Goal: Find specific page/section: Find specific page/section

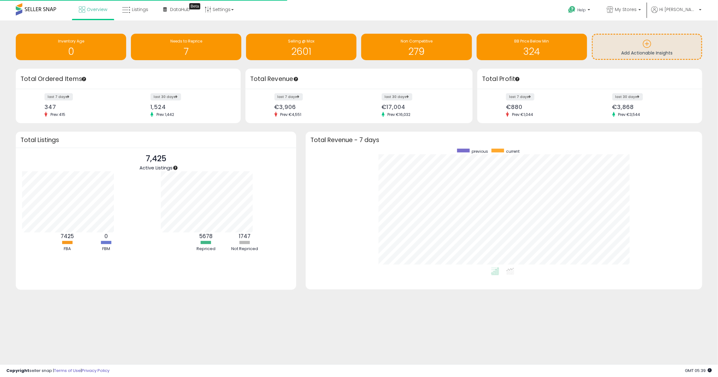
scroll to position [119, 383]
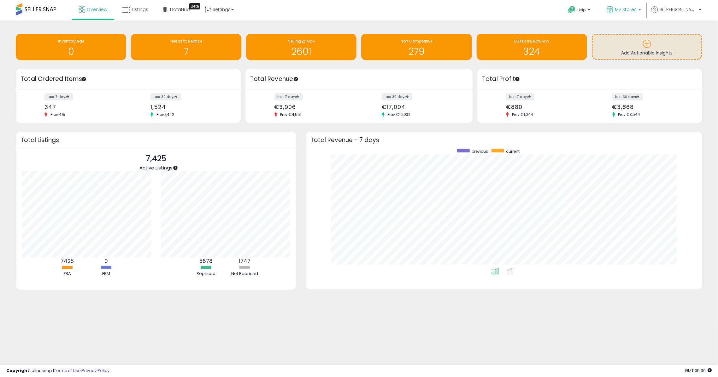
click at [538, 9] on icon at bounding box center [609, 9] width 7 height 7
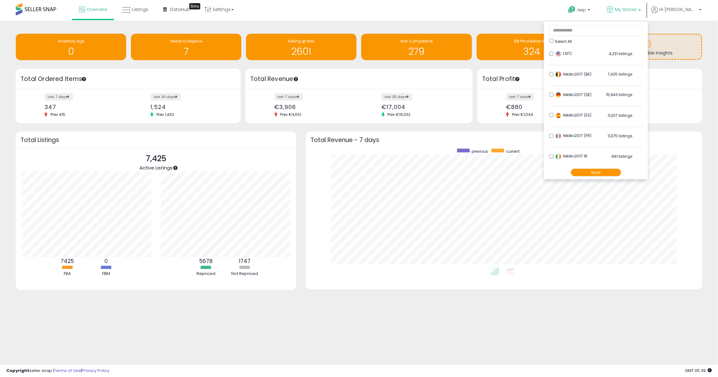
click at [538, 51] on li "LSFC 4,231 listings" at bounding box center [596, 56] width 94 height 20
click at [538, 56] on li "LSFC 4,231 listings" at bounding box center [596, 56] width 94 height 20
click at [538, 173] on button "Apply" at bounding box center [595, 173] width 50 height 8
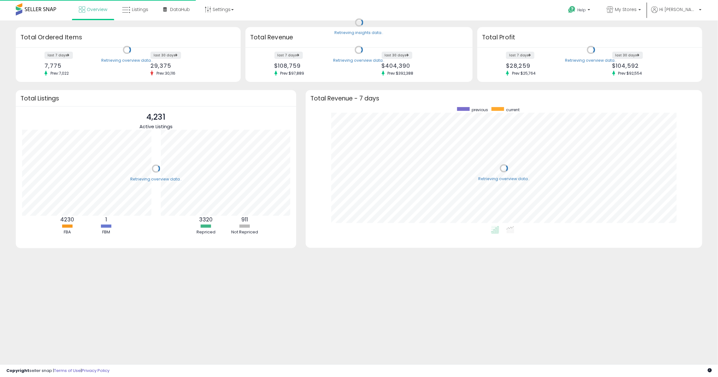
scroll to position [119, 383]
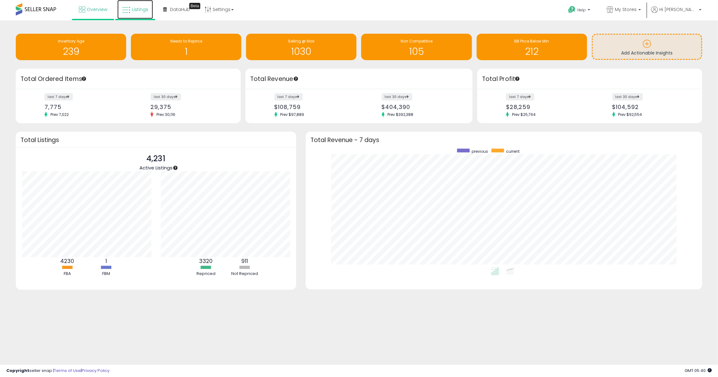
click at [133, 8] on span "Listings" at bounding box center [140, 9] width 16 height 6
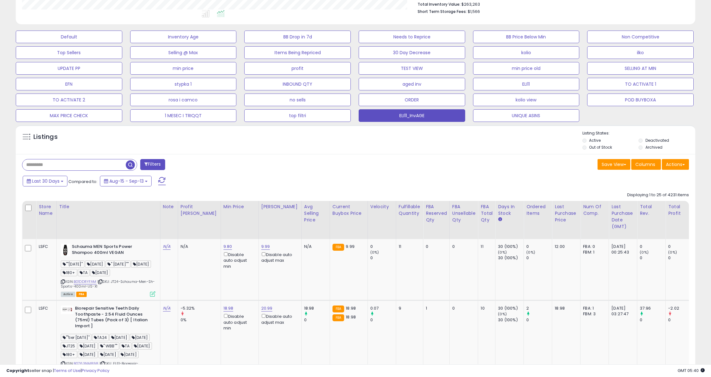
scroll to position [129, 395]
